Goal: Task Accomplishment & Management: Manage account settings

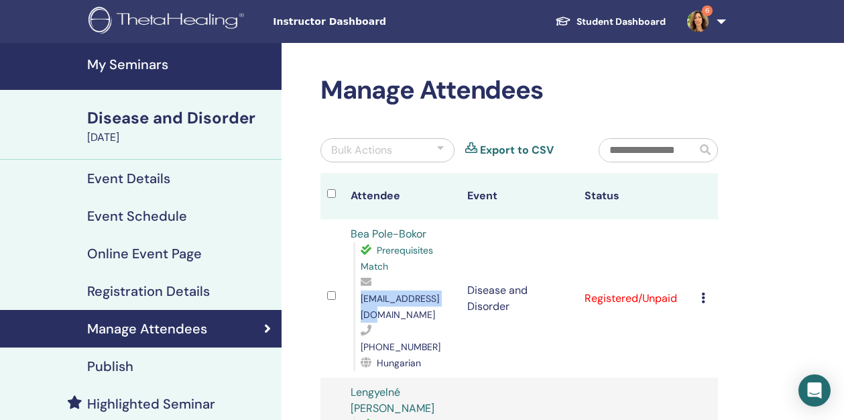
click at [158, 68] on h4 "My Seminars" at bounding box center [180, 64] width 186 height 16
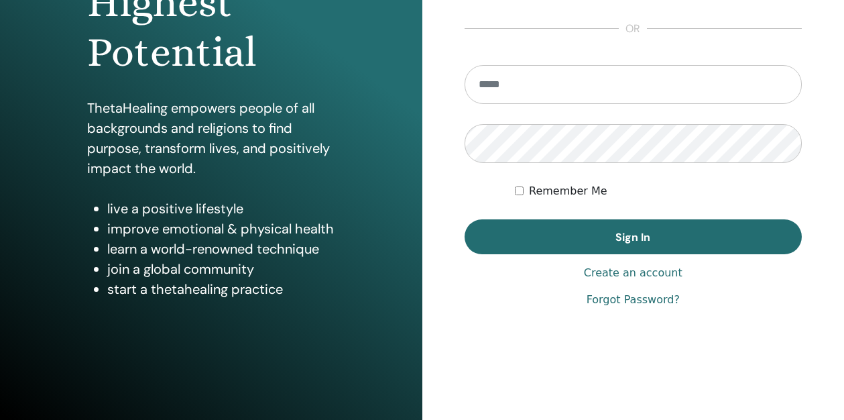
scroll to position [219, 0]
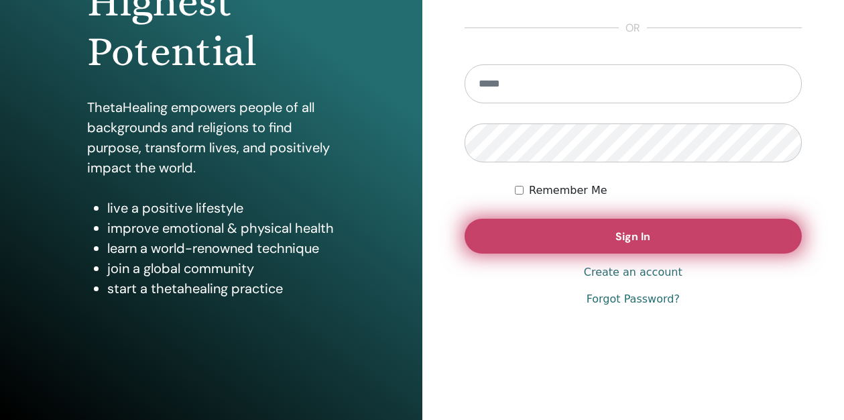
type input "**********"
click at [642, 234] on span "Sign In" at bounding box center [633, 236] width 35 height 14
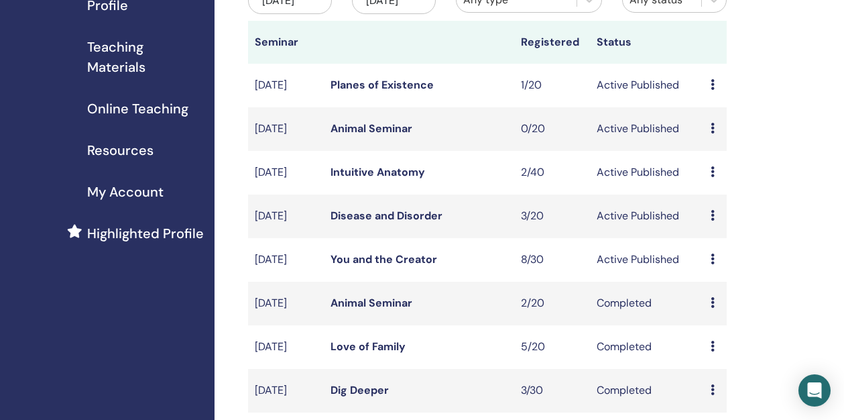
scroll to position [196, 0]
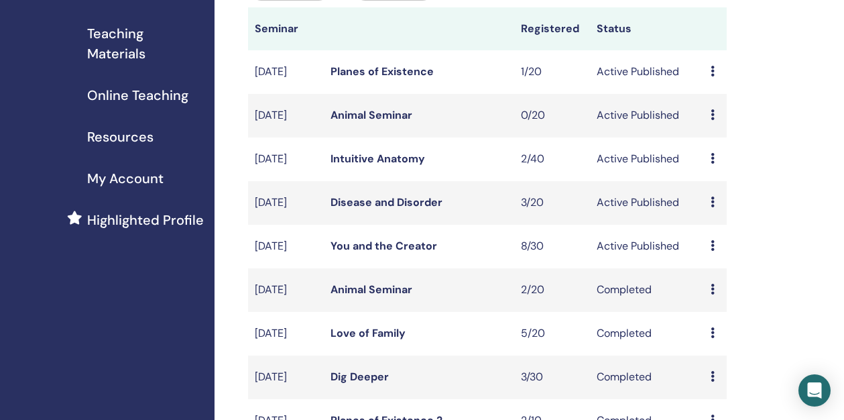
click at [388, 253] on link "You and the Creator" at bounding box center [384, 246] width 107 height 14
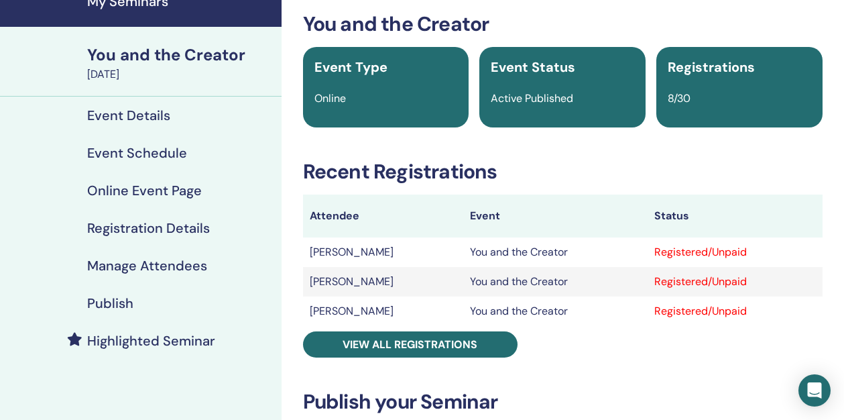
scroll to position [67, 0]
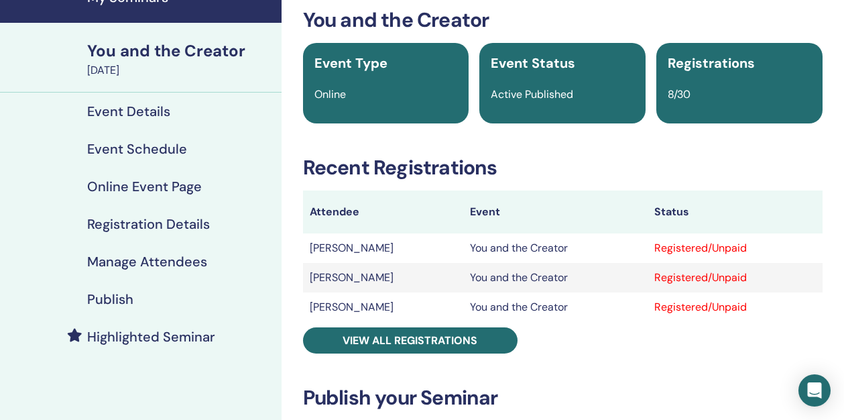
click at [170, 255] on h4 "Manage Attendees" at bounding box center [147, 261] width 120 height 16
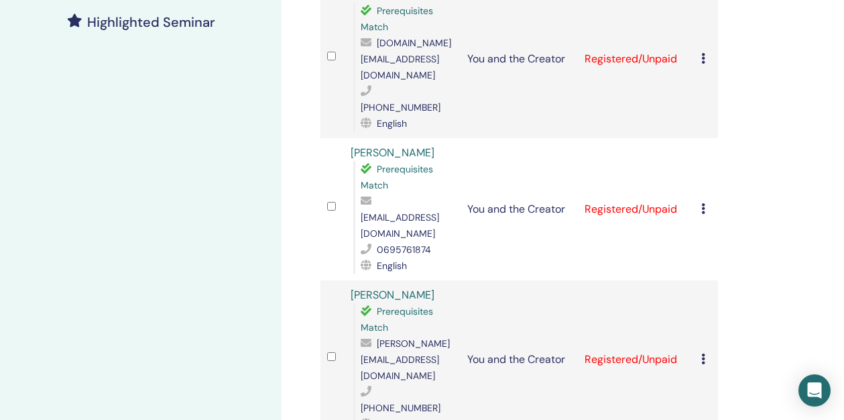
scroll to position [400, 0]
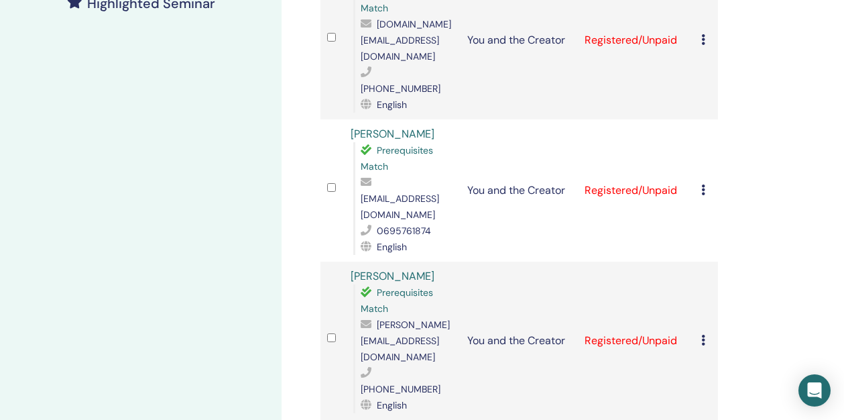
click at [705, 335] on icon at bounding box center [703, 340] width 4 height 11
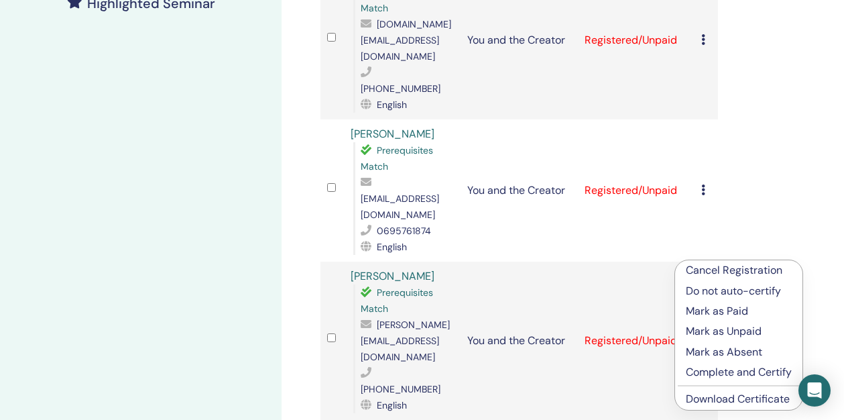
click at [710, 264] on p "Cancel Registration" at bounding box center [739, 270] width 106 height 16
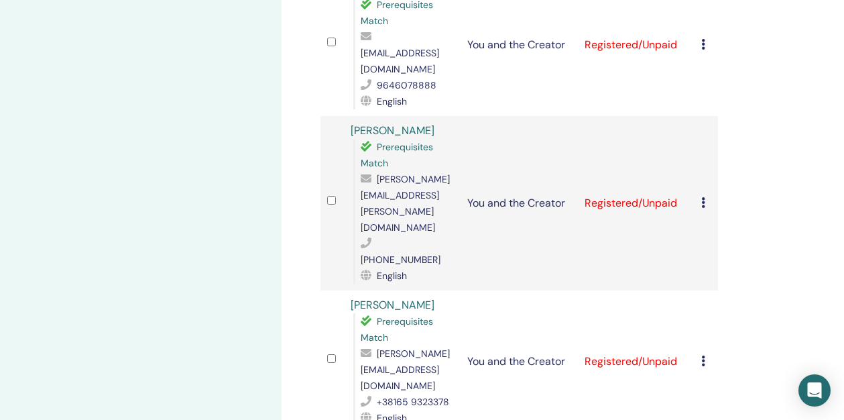
scroll to position [847, 0]
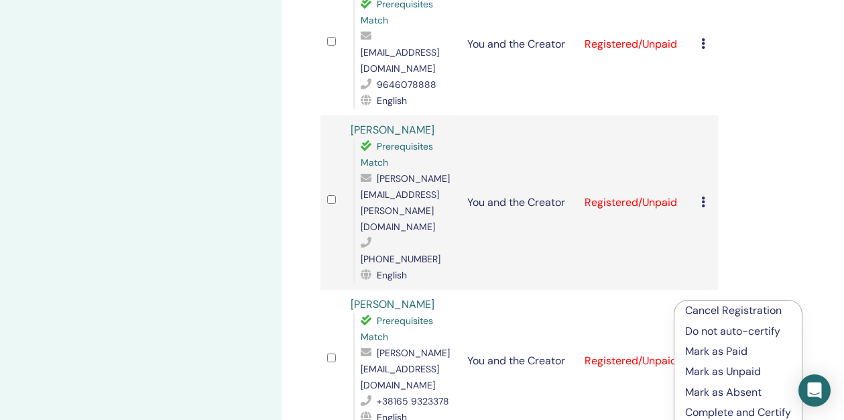
click at [703, 308] on p "Cancel Registration" at bounding box center [738, 310] width 106 height 16
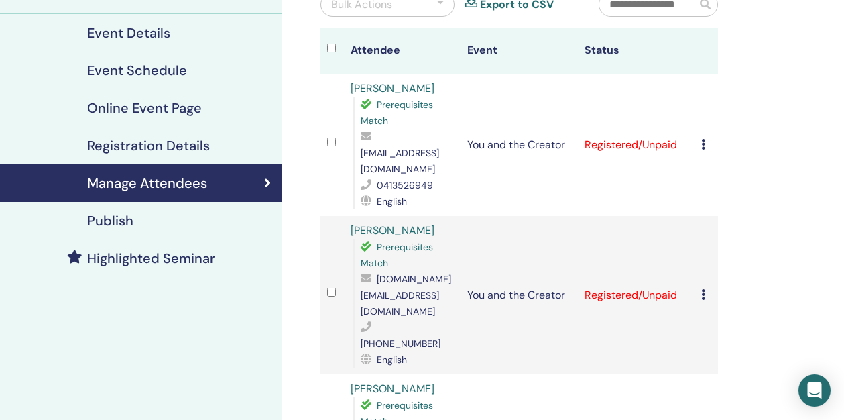
scroll to position [168, 0]
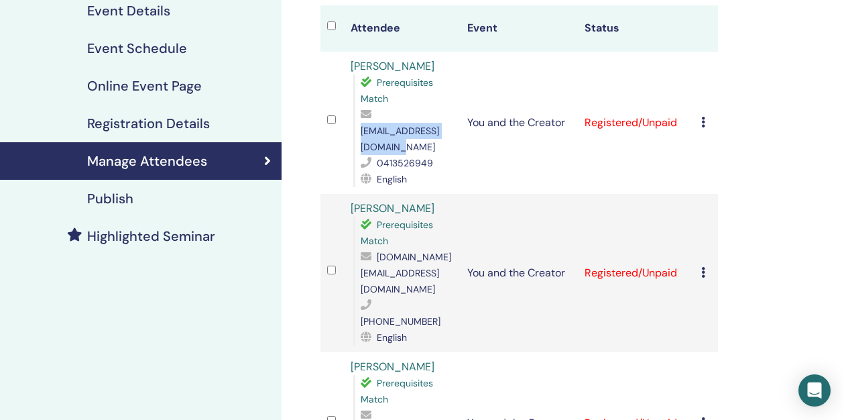
drag, startPoint x: 359, startPoint y: 129, endPoint x: 471, endPoint y: 130, distance: 112.7
click at [455, 130] on div "Prerequisites Match daniel79.dn79@gmail.com 0413526949 English" at bounding box center [403, 130] width 101 height 113
copy span "daniel79.dn79@gmail.com"
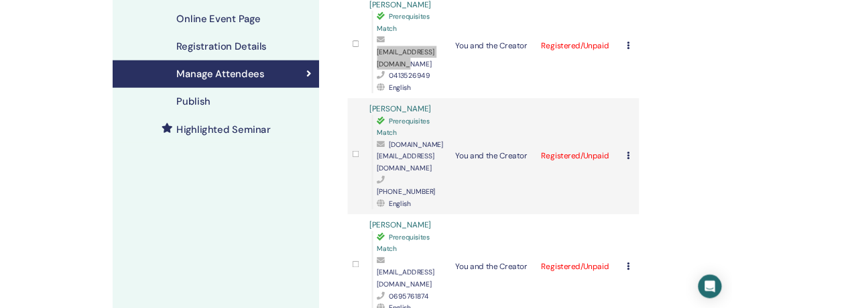
scroll to position [231, 0]
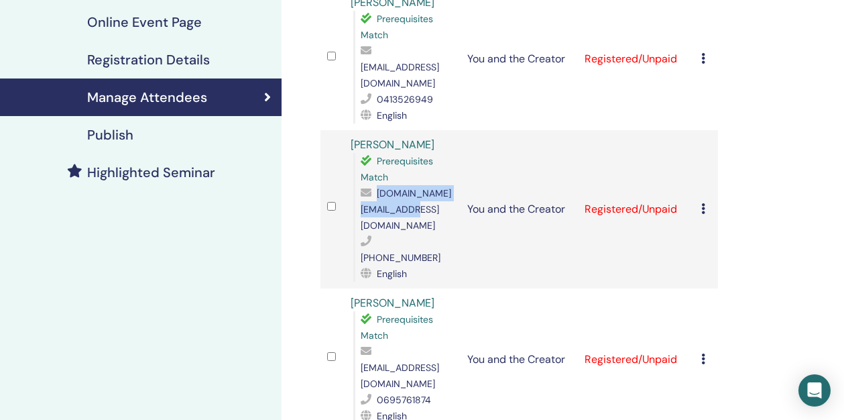
drag, startPoint x: 361, startPoint y: 194, endPoint x: 474, endPoint y: 188, distance: 113.5
click at [451, 188] on span "satorispace.ph@gmail.com" at bounding box center [406, 209] width 91 height 44
copy span "satorispace.ph@gmail.com"
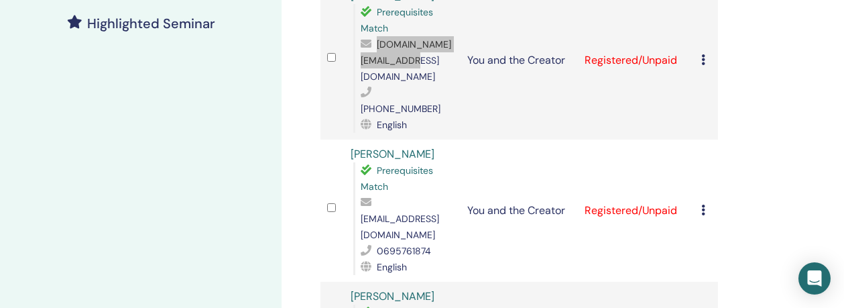
scroll to position [387, 0]
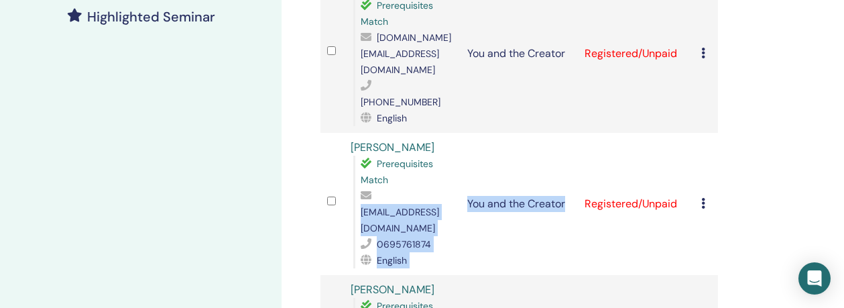
drag, startPoint x: 462, startPoint y: 164, endPoint x: 355, endPoint y: 168, distance: 106.7
click at [355, 168] on tr "Aida Sula Prerequisites Match aidasula@hotmail.com 0695761874 English You and t…" at bounding box center [520, 204] width 398 height 142
click at [355, 168] on div "Prerequisites Match aidasula@hotmail.com 0695761874 English" at bounding box center [403, 212] width 101 height 113
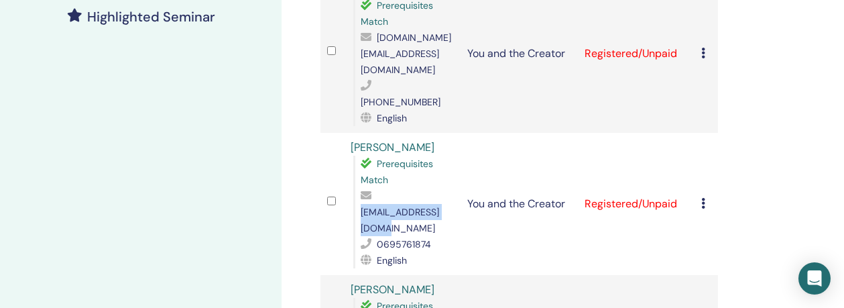
drag, startPoint x: 361, startPoint y: 160, endPoint x: 457, endPoint y: 160, distance: 96.6
click at [439, 206] on span "aidasula@hotmail.com" at bounding box center [400, 220] width 78 height 28
copy span "aidasula@hotmail.com"
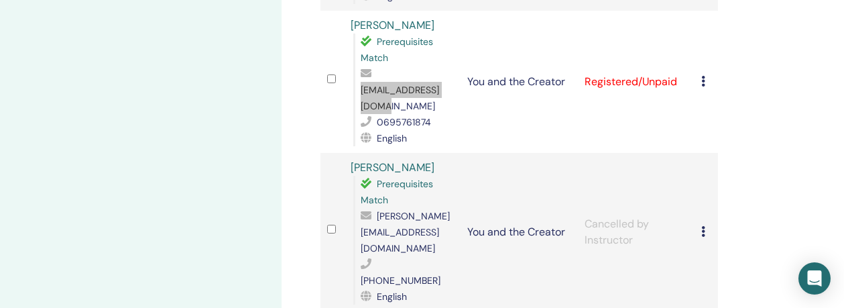
scroll to position [526, 0]
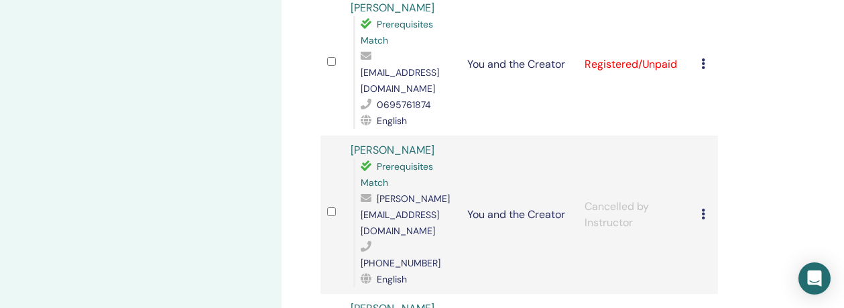
drag, startPoint x: 363, startPoint y: 151, endPoint x: 491, endPoint y: 151, distance: 128.1
click at [491, 151] on tr "Angela Movileanu Prerequisites Match angela.movileanu@gmail.com +4771129903 Eng…" at bounding box center [520, 214] width 398 height 158
drag, startPoint x: 485, startPoint y: 147, endPoint x: 351, endPoint y: 143, distance: 134.2
click at [351, 143] on div "Angela Movileanu Prerequisites Match angela.movileanu@gmail.com +4771129903 Eng…" at bounding box center [403, 214] width 104 height 145
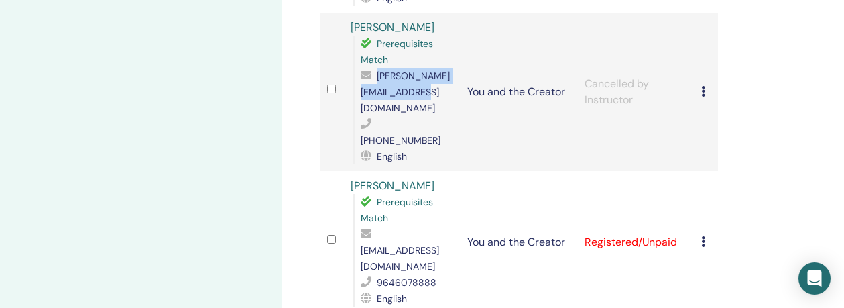
scroll to position [656, 0]
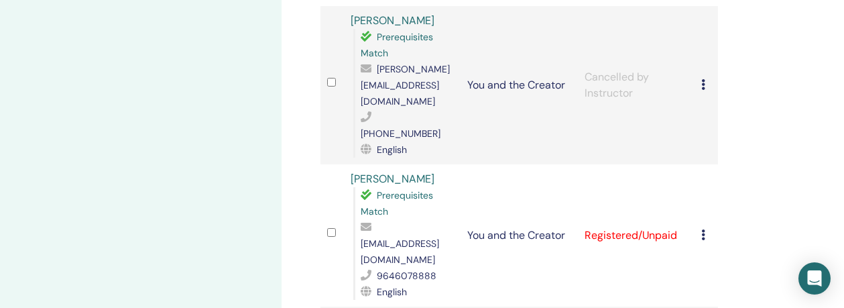
click at [459, 164] on td "Rajneeta Kaur Prerequisites Match drajneeta@yahoo.com 9646078888 English" at bounding box center [402, 235] width 117 height 142
drag, startPoint x: 456, startPoint y: 146, endPoint x: 359, endPoint y: 144, distance: 97.3
click at [359, 187] on div "Prerequisites Match drajneeta@yahoo.com 9646078888 English" at bounding box center [403, 243] width 101 height 113
copy span "drajneeta@yahoo.com"
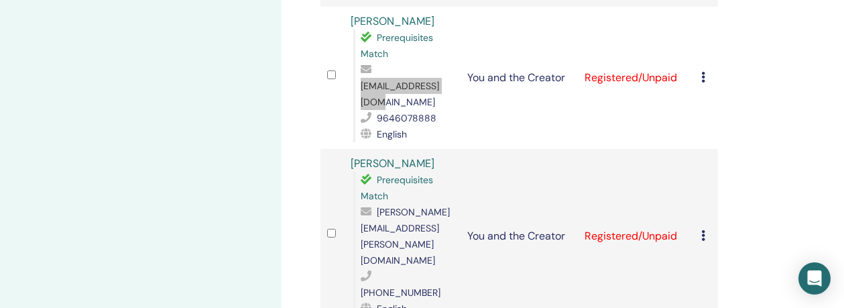
scroll to position [816, 0]
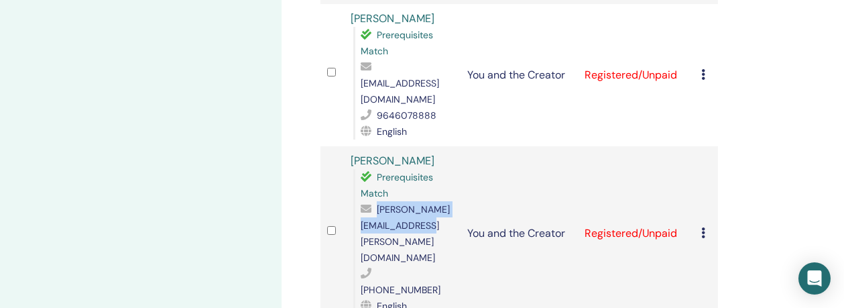
drag, startPoint x: 488, startPoint y: 109, endPoint x: 362, endPoint y: 111, distance: 126.1
click at [362, 203] on span "barbara.astrouski@gmail.com" at bounding box center [405, 233] width 89 height 60
copy span "barbara.astrouski@gmail.com"
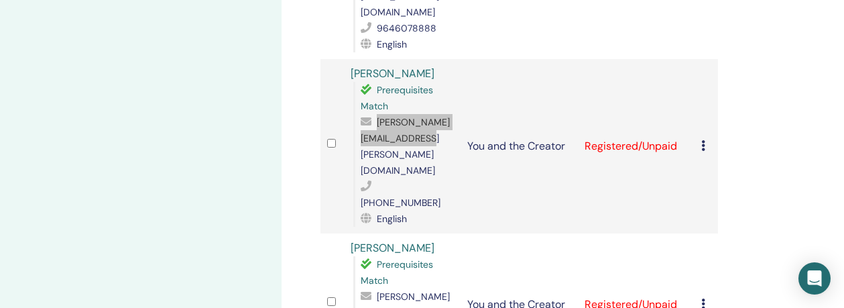
scroll to position [915, 0]
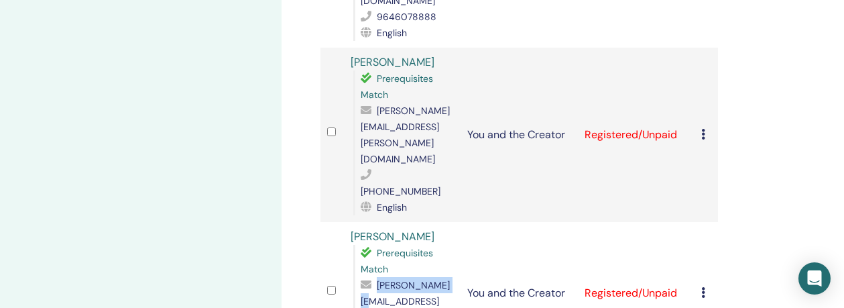
drag, startPoint x: 446, startPoint y: 124, endPoint x: 373, endPoint y: 125, distance: 73.1
click at [373, 277] on div "jelena@public.rs" at bounding box center [408, 301] width 94 height 48
click at [373, 279] on icon at bounding box center [369, 284] width 16 height 11
click at [394, 279] on span "jelena@public.rs" at bounding box center [405, 301] width 89 height 44
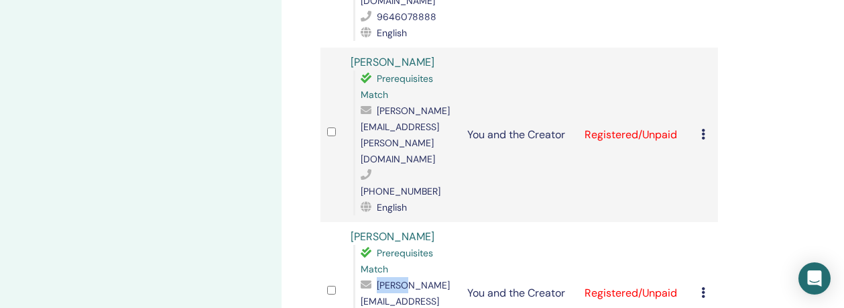
click at [394, 279] on span "jelena@public.rs" at bounding box center [405, 301] width 89 height 44
drag, startPoint x: 376, startPoint y: 125, endPoint x: 447, endPoint y: 125, distance: 70.4
click at [447, 279] on span "jelena@public.rs" at bounding box center [405, 301] width 89 height 44
drag, startPoint x: 447, startPoint y: 123, endPoint x: 360, endPoint y: 119, distance: 86.6
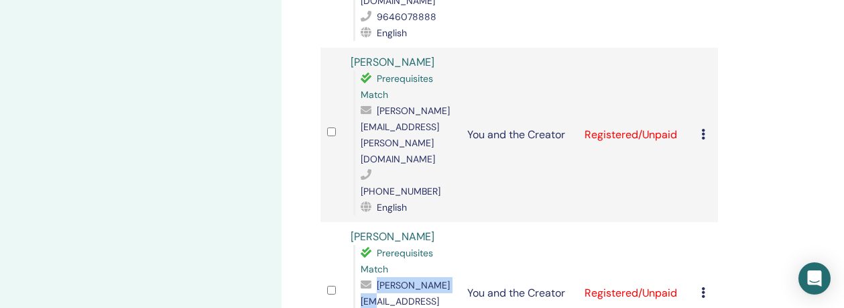
click at [361, 277] on div "jelena@public.rs" at bounding box center [408, 301] width 94 height 48
copy div "jelena@public.rs"
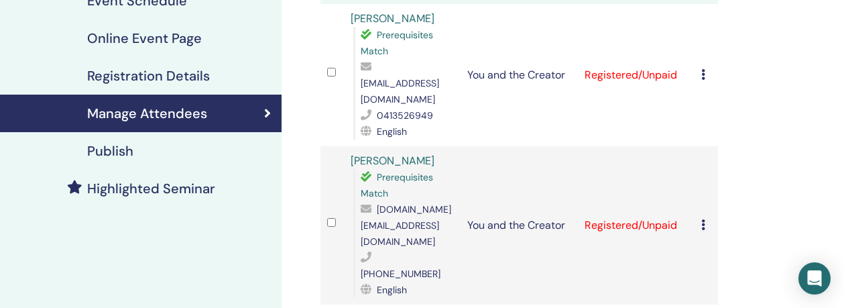
scroll to position [0, 0]
